Goal: Navigation & Orientation: Find specific page/section

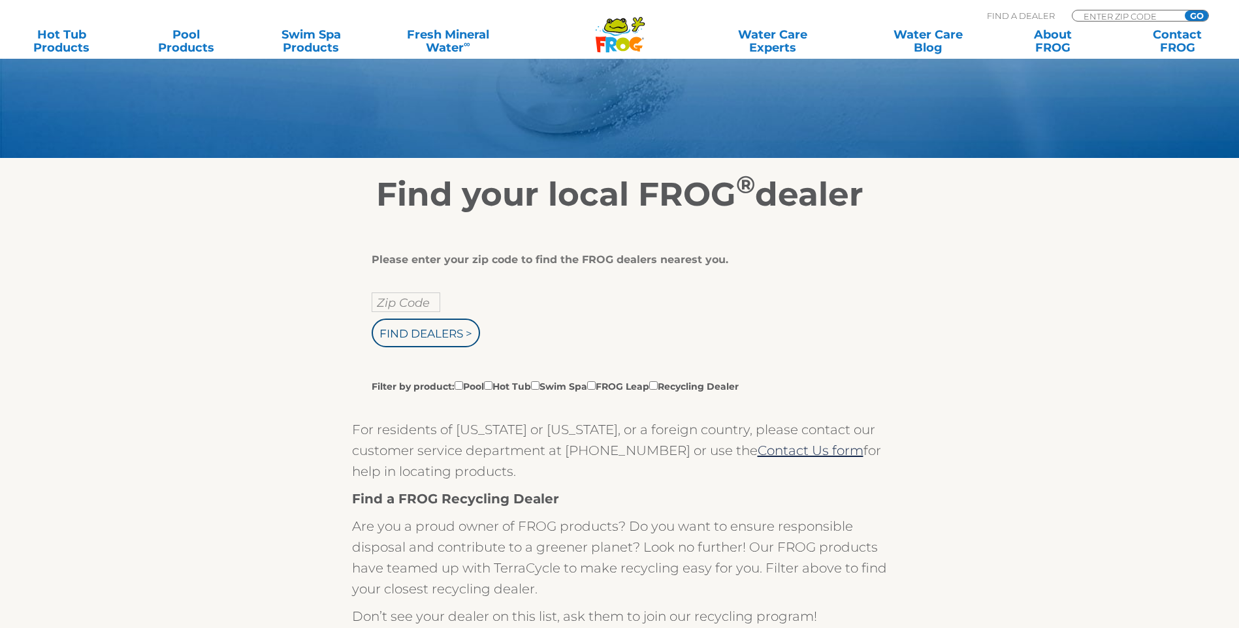
scroll to position [261, 0]
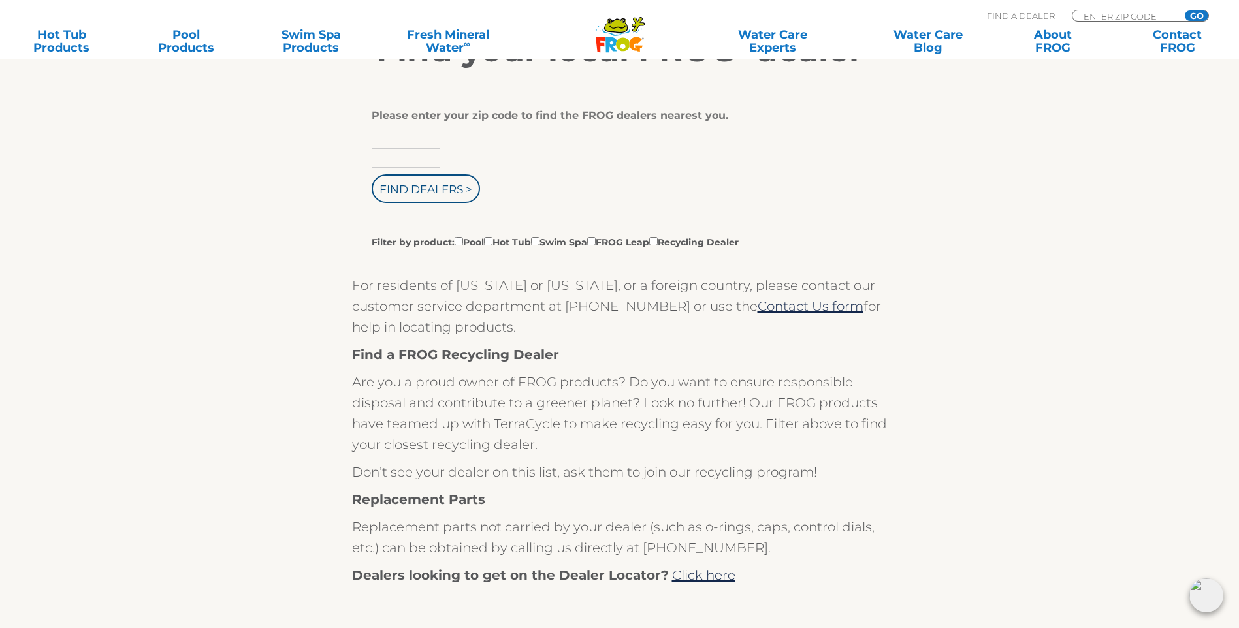
click at [427, 168] on input "text" at bounding box center [406, 158] width 69 height 20
type input "74145"
click at [417, 194] on input "Find Dealers >" at bounding box center [426, 188] width 108 height 29
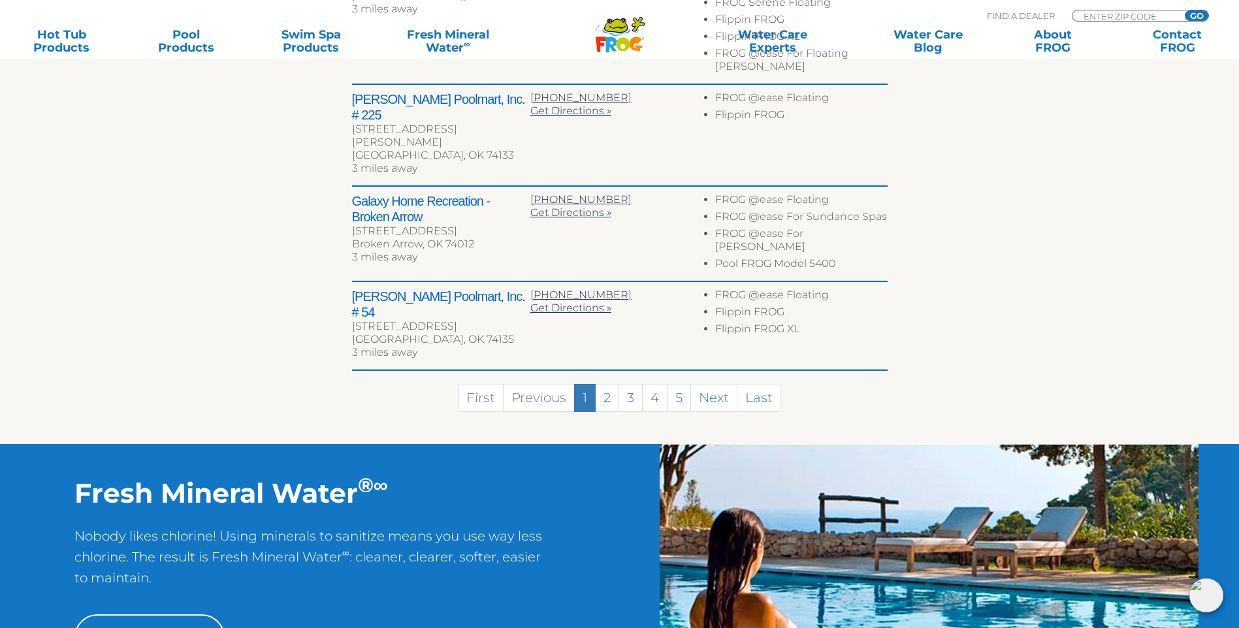
scroll to position [523, 0]
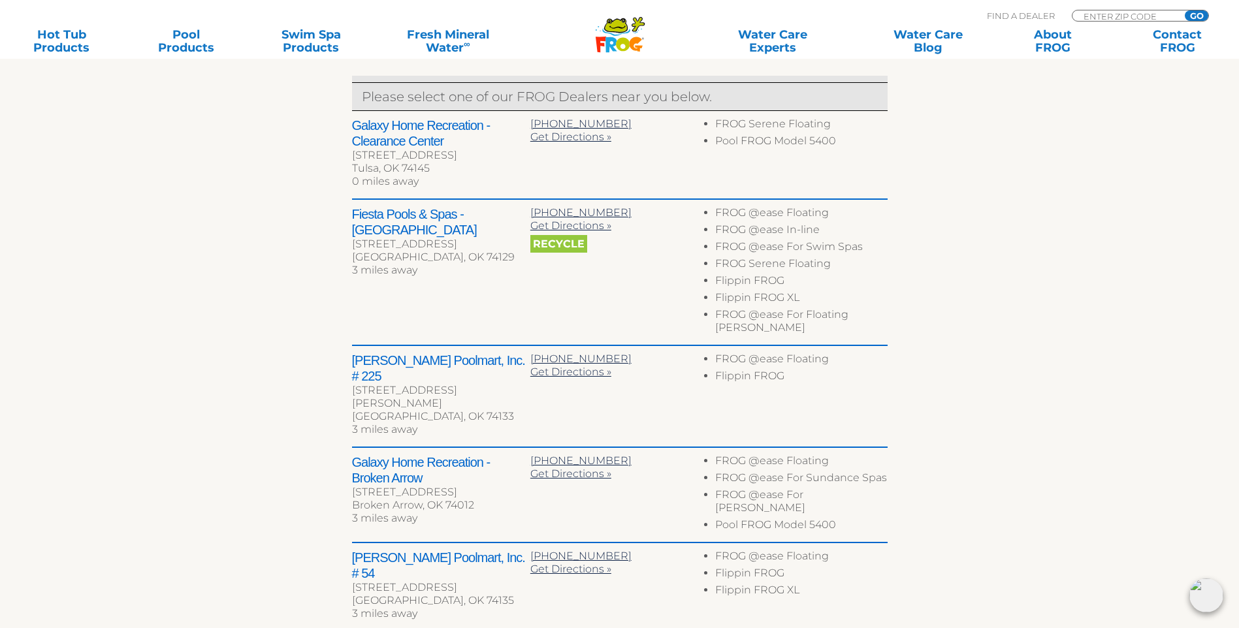
click at [420, 594] on div "[GEOGRAPHIC_DATA], OK 74135" at bounding box center [441, 600] width 178 height 13
copy div "74135"
